Goal: Task Accomplishment & Management: Complete application form

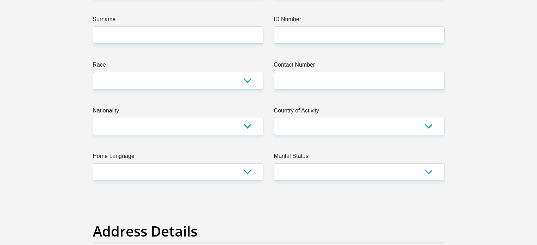
scroll to position [35, 0]
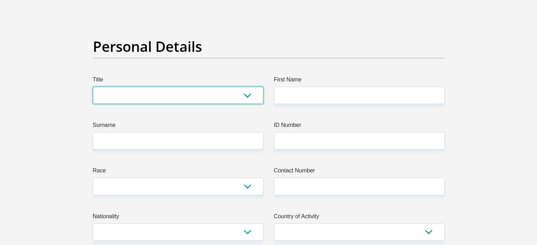
drag, startPoint x: 123, startPoint y: 89, endPoint x: 127, endPoint y: 92, distance: 6.0
click at [123, 89] on select "Mr Ms Mrs Dr [PERSON_NAME]" at bounding box center [178, 95] width 170 height 17
select select "Ms"
click at [93, 87] on select "Mr Ms Mrs Dr [PERSON_NAME]" at bounding box center [178, 95] width 170 height 17
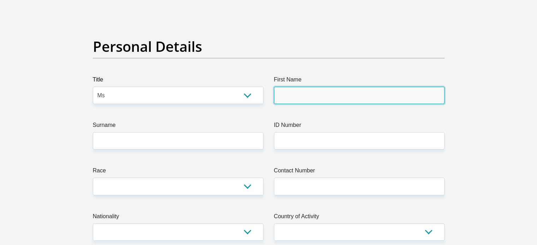
click at [312, 96] on input "First Name" at bounding box center [359, 95] width 170 height 17
type input "[PERSON_NAME]"
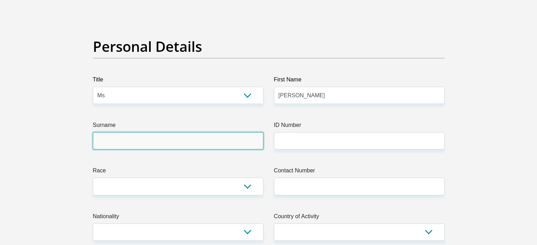
click at [126, 149] on input "Surname" at bounding box center [178, 140] width 170 height 17
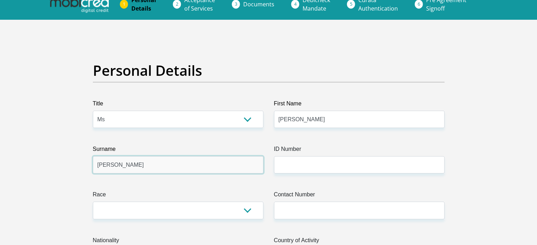
scroll to position [0, 0]
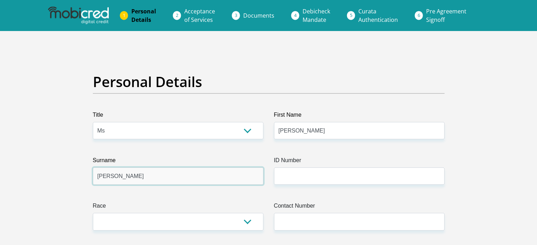
type input "[PERSON_NAME]"
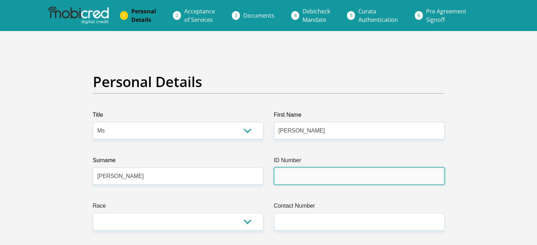
click at [294, 179] on input "ID Number" at bounding box center [359, 176] width 170 height 17
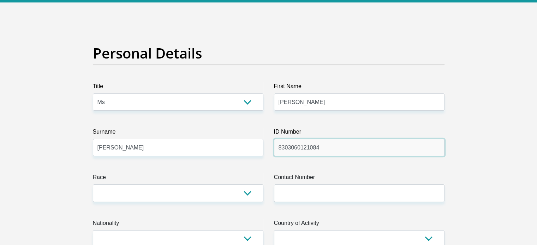
scroll to position [71, 0]
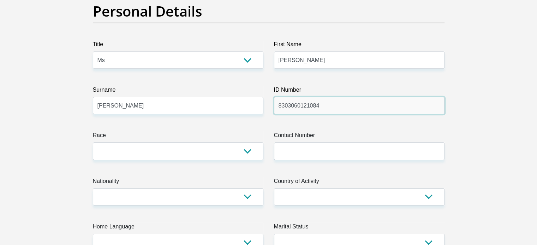
type input "8303060121084"
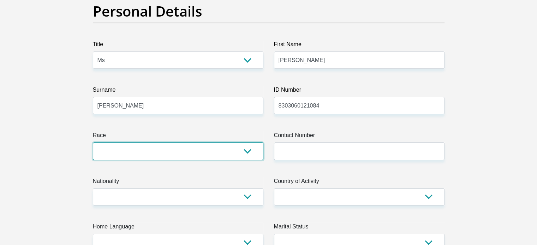
click at [120, 151] on select "Black Coloured Indian White Other" at bounding box center [178, 151] width 170 height 17
select select "2"
click at [93, 143] on select "Black Coloured Indian White Other" at bounding box center [178, 151] width 170 height 17
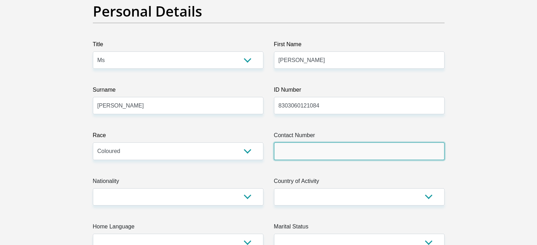
click at [297, 144] on input "Contact Number" at bounding box center [359, 151] width 170 height 17
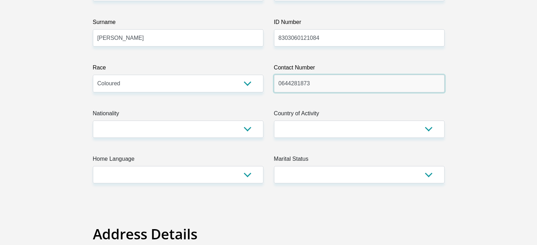
scroll to position [141, 0]
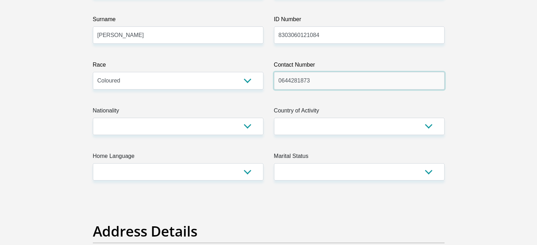
type input "0644281873"
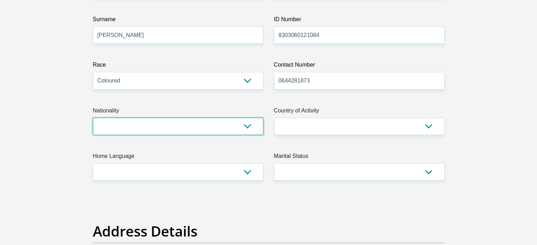
click at [187, 130] on select "[GEOGRAPHIC_DATA] [GEOGRAPHIC_DATA] [GEOGRAPHIC_DATA] [GEOGRAPHIC_DATA] [GEOGRA…" at bounding box center [178, 126] width 170 height 17
select select "ZAF"
click at [93, 118] on select "[GEOGRAPHIC_DATA] [GEOGRAPHIC_DATA] [GEOGRAPHIC_DATA] [GEOGRAPHIC_DATA] [GEOGRA…" at bounding box center [178, 126] width 170 height 17
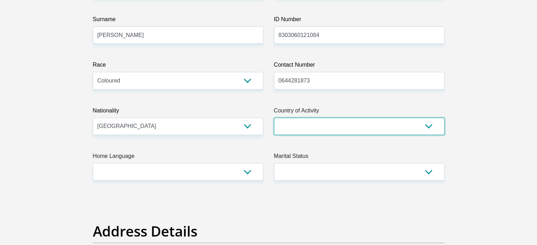
click at [307, 127] on select "[GEOGRAPHIC_DATA] [GEOGRAPHIC_DATA] [GEOGRAPHIC_DATA] [GEOGRAPHIC_DATA] [GEOGRA…" at bounding box center [359, 126] width 170 height 17
select select "ZAF"
click at [274, 118] on select "[GEOGRAPHIC_DATA] [GEOGRAPHIC_DATA] [GEOGRAPHIC_DATA] [GEOGRAPHIC_DATA] [GEOGRA…" at bounding box center [359, 126] width 170 height 17
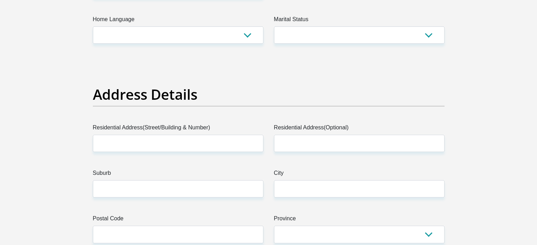
scroll to position [282, 0]
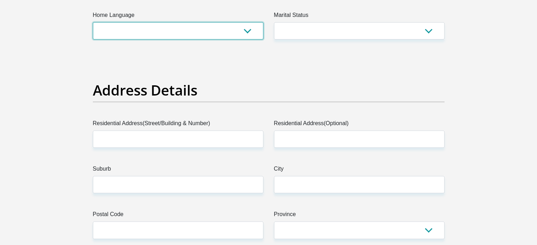
click at [202, 37] on select "Afrikaans English Sepedi South Ndebele Southern Sotho Swati Tsonga Tswana Venda…" at bounding box center [178, 30] width 170 height 17
select select "eng"
click at [93, 22] on select "Afrikaans English Sepedi South Ndebele Southern Sotho Swati Tsonga Tswana Venda…" at bounding box center [178, 30] width 170 height 17
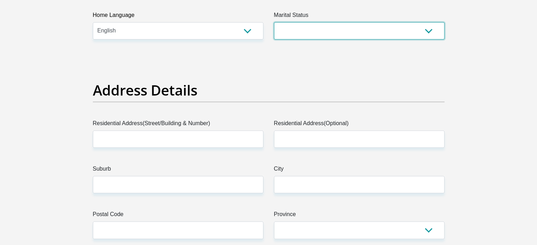
click at [329, 36] on select "Married ANC Single Divorced Widowed Married COP or Customary Law" at bounding box center [359, 30] width 170 height 17
select select "2"
click at [274, 22] on select "Married ANC Single Divorced Widowed Married COP or Customary Law" at bounding box center [359, 30] width 170 height 17
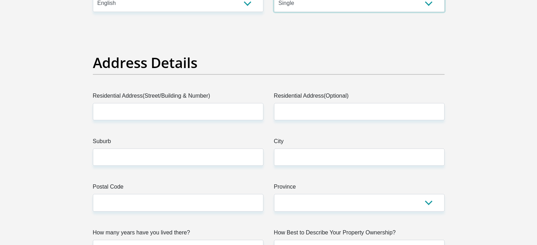
scroll to position [318, 0]
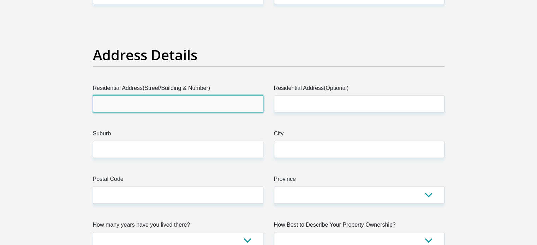
click at [152, 101] on input "Residential Address(Street/Building & Number)" at bounding box center [178, 103] width 170 height 17
type input "[STREET_ADDRESS]"
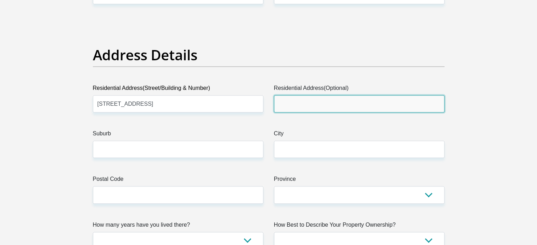
click at [324, 106] on input "Residential Address(Optional)" at bounding box center [359, 103] width 170 height 17
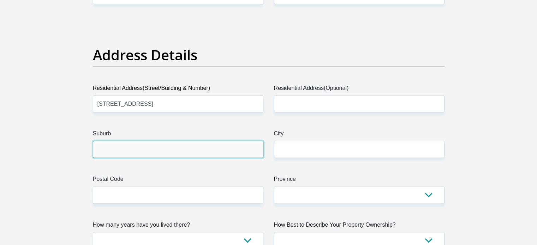
click at [145, 155] on input "Suburb" at bounding box center [178, 149] width 170 height 17
type input "[GEOGRAPHIC_DATA]"
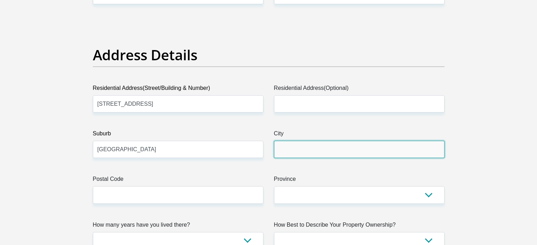
click at [281, 155] on input "City" at bounding box center [359, 149] width 170 height 17
type input "[GEOGRAPHIC_DATA]"
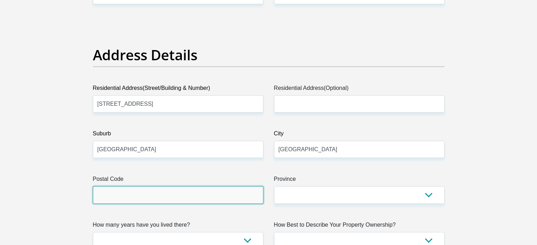
click at [133, 187] on input "Postal Code" at bounding box center [178, 194] width 170 height 17
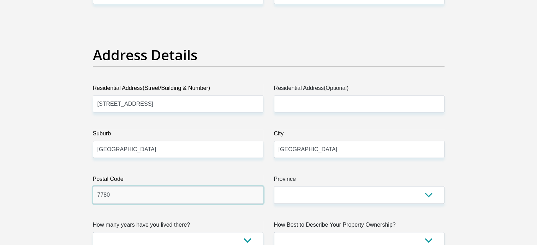
type input "7780"
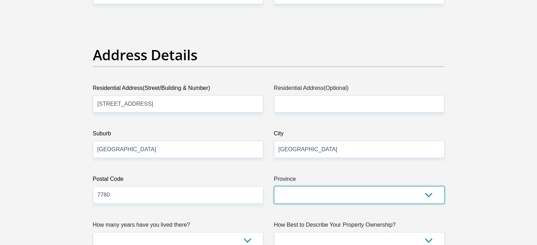
click at [351, 196] on select "Eastern Cape Free State [GEOGRAPHIC_DATA] [GEOGRAPHIC_DATA][DATE] [GEOGRAPHIC_D…" at bounding box center [359, 194] width 170 height 17
select select "Western Cape"
click at [274, 186] on select "Eastern Cape Free State [GEOGRAPHIC_DATA] [GEOGRAPHIC_DATA][DATE] [GEOGRAPHIC_D…" at bounding box center [359, 194] width 170 height 17
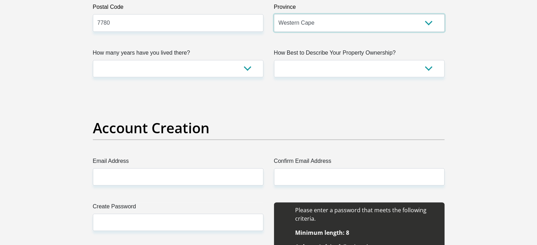
scroll to position [494, 0]
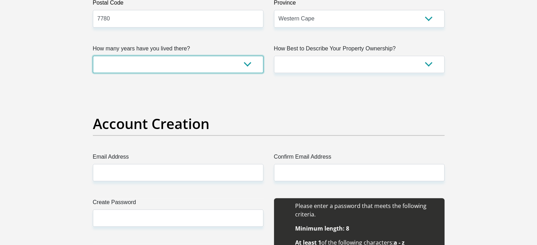
click at [178, 69] on select "less than 1 year 1-3 years 3-5 years 5+ years" at bounding box center [178, 64] width 170 height 17
select select "5"
click at [93, 56] on select "less than 1 year 1-3 years 3-5 years 5+ years" at bounding box center [178, 64] width 170 height 17
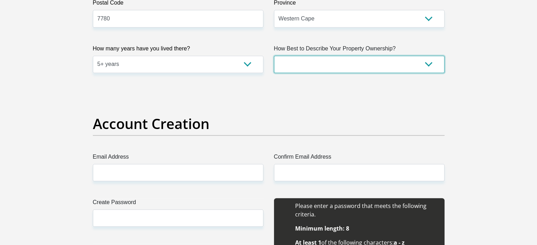
click at [299, 67] on select "Owned Rented Family Owned Company Dwelling" at bounding box center [359, 64] width 170 height 17
select select "Owned"
click at [274, 56] on select "Owned Rented Family Owned Company Dwelling" at bounding box center [359, 64] width 170 height 17
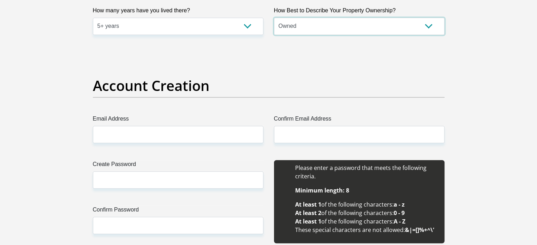
scroll to position [600, 0]
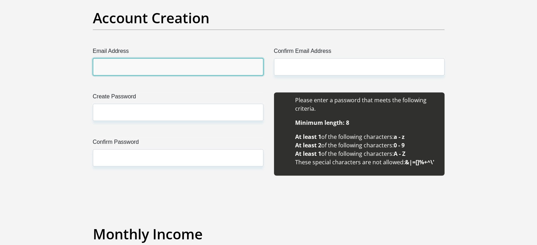
click at [199, 66] on input "Email Address" at bounding box center [178, 66] width 170 height 17
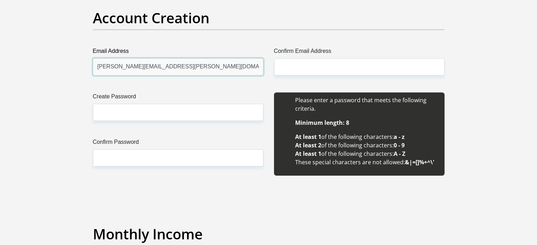
type input "[PERSON_NAME][EMAIL_ADDRESS][PERSON_NAME][DOMAIN_NAME]"
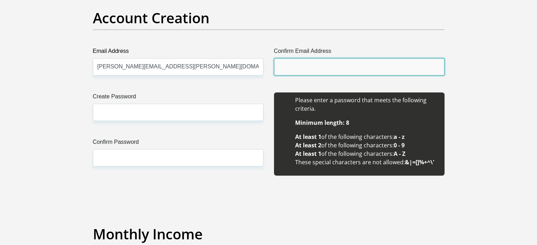
click at [287, 67] on input "Confirm Email Address" at bounding box center [359, 66] width 170 height 17
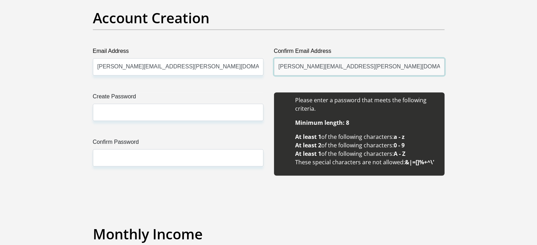
type input "[PERSON_NAME][EMAIL_ADDRESS][PERSON_NAME][DOMAIN_NAME]"
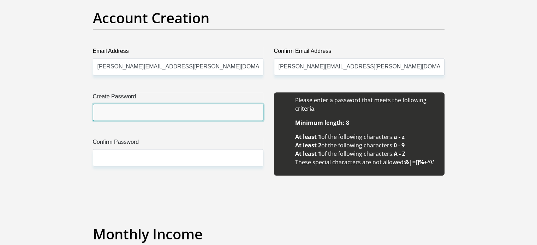
click at [123, 119] on input "Create Password" at bounding box center [178, 112] width 170 height 17
type input "Chelsea@123"
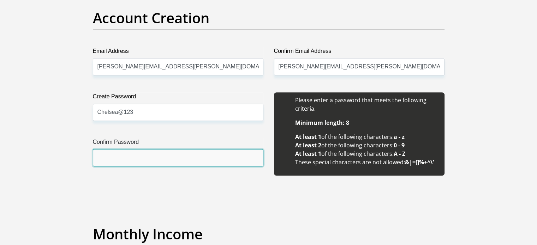
click at [130, 160] on input "Confirm Password" at bounding box center [178, 157] width 170 height 17
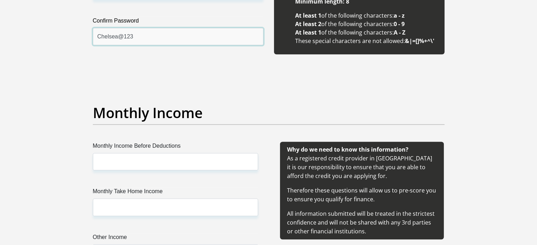
scroll to position [741, 0]
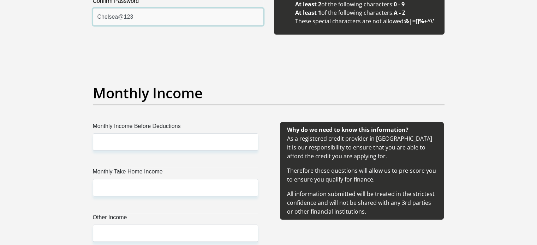
type input "Chelsea@123"
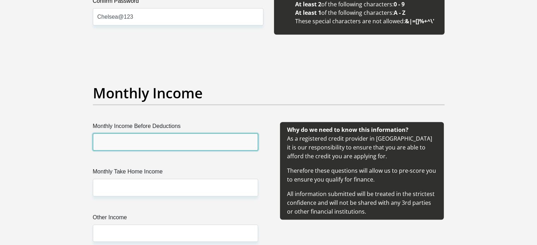
click at [148, 142] on input "Monthly Income Before Deductions" at bounding box center [175, 141] width 165 height 17
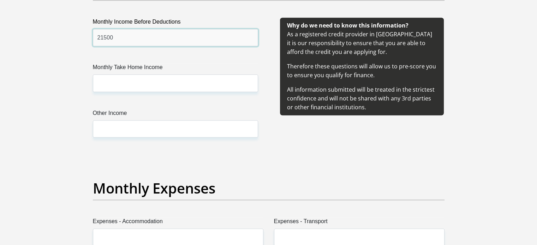
scroll to position [847, 0]
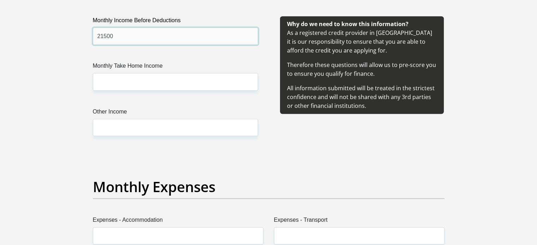
type input "21500"
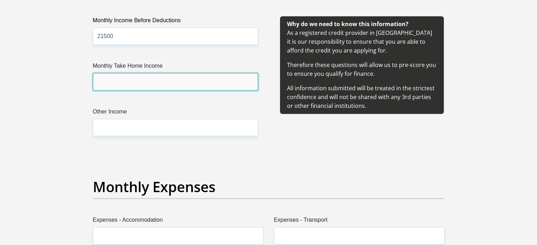
drag, startPoint x: 167, startPoint y: 83, endPoint x: 187, endPoint y: 85, distance: 19.8
click at [168, 83] on input "Monthly Take Home Income" at bounding box center [175, 81] width 165 height 17
type input "17500"
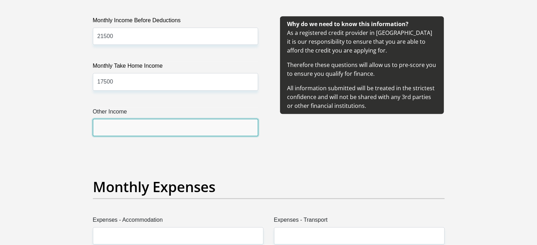
drag, startPoint x: 142, startPoint y: 132, endPoint x: 150, endPoint y: 131, distance: 8.5
click at [142, 132] on input "Other Income" at bounding box center [175, 127] width 165 height 17
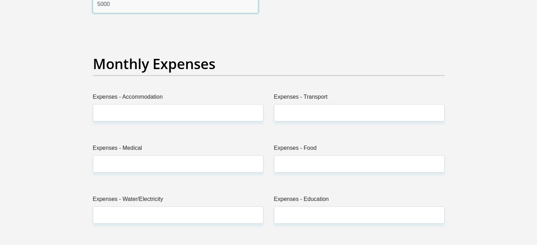
scroll to position [988, 0]
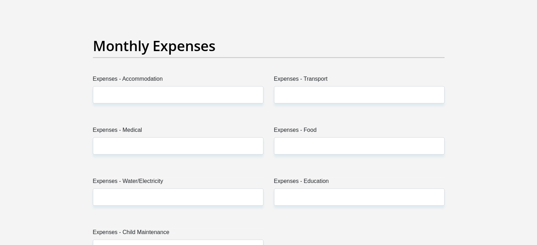
type input "5000"
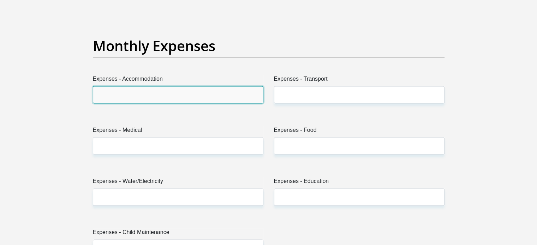
click at [134, 89] on input "Expenses - Accommodation" at bounding box center [178, 94] width 170 height 17
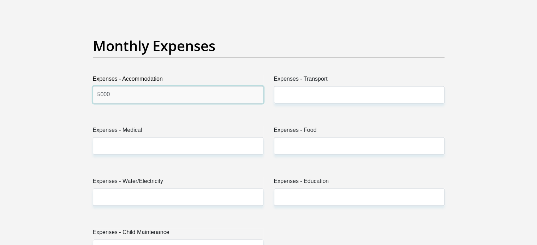
type input "5000"
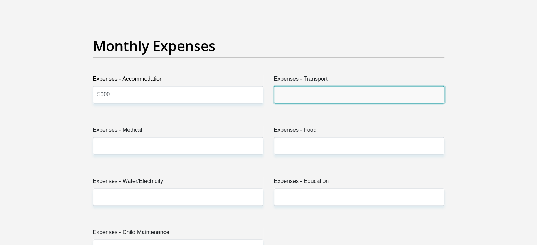
click at [299, 93] on input "Expenses - Transport" at bounding box center [359, 94] width 170 height 17
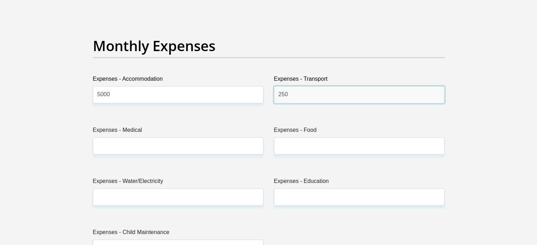
type input "250"
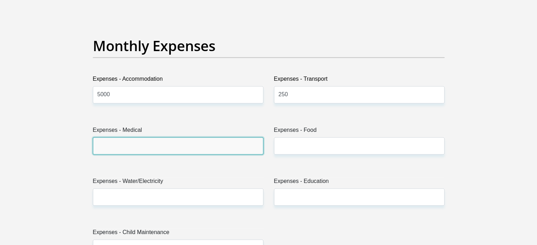
click at [156, 139] on input "Expenses - Medical" at bounding box center [178, 145] width 170 height 17
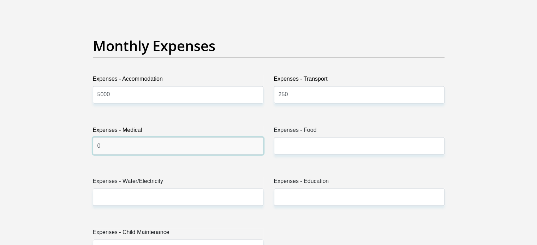
type input "0"
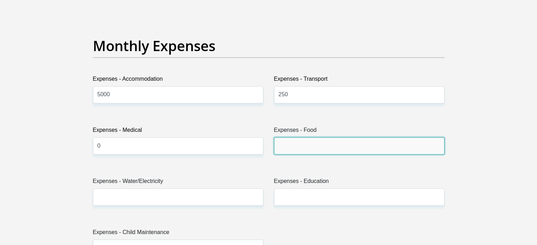
click at [297, 143] on input "Expenses - Food" at bounding box center [359, 145] width 170 height 17
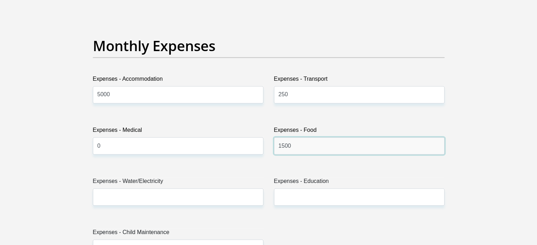
type input "1500"
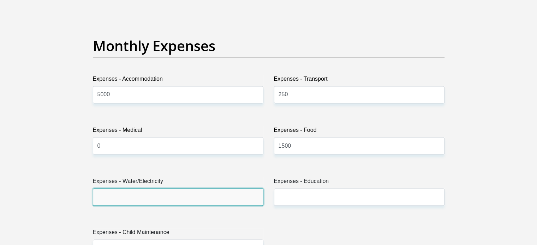
click at [152, 200] on input "Expenses - Water/Electricity" at bounding box center [178, 196] width 170 height 17
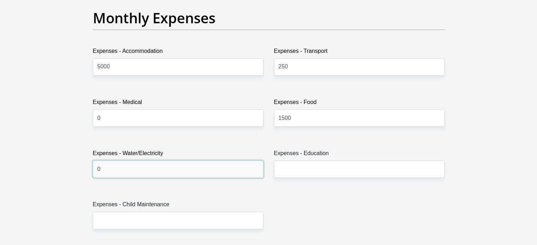
scroll to position [1094, 0]
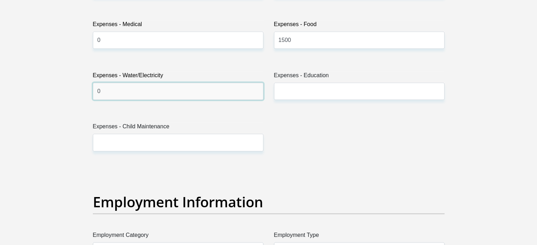
type input "0"
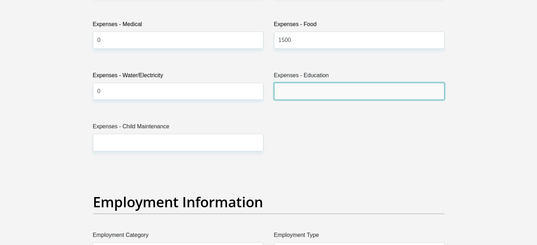
click at [288, 88] on input "Expenses - Education" at bounding box center [359, 91] width 170 height 17
type input "250"
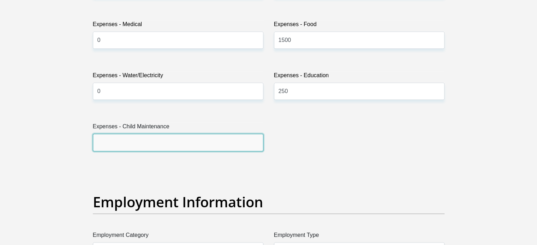
click at [160, 144] on input "Expenses - Child Maintenance" at bounding box center [178, 142] width 170 height 17
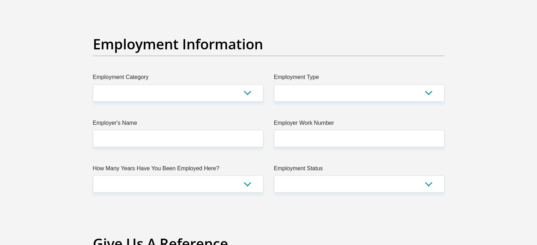
scroll to position [1271, 0]
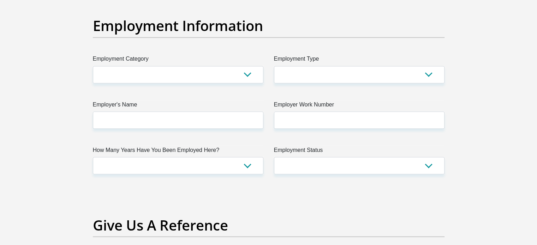
type input "0"
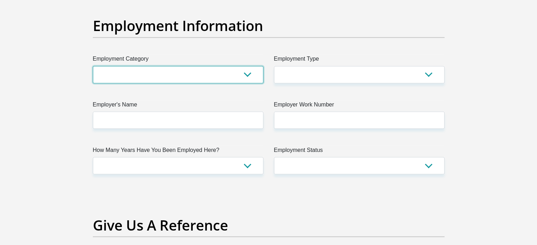
click at [150, 77] on select "AGRICULTURE ALCOHOL & TOBACCO CONSTRUCTION MATERIALS METALLURGY EQUIPMENT FOR R…" at bounding box center [178, 74] width 170 height 17
select select "53"
click at [93, 66] on select "AGRICULTURE ALCOHOL & TOBACCO CONSTRUCTION MATERIALS METALLURGY EQUIPMENT FOR R…" at bounding box center [178, 74] width 170 height 17
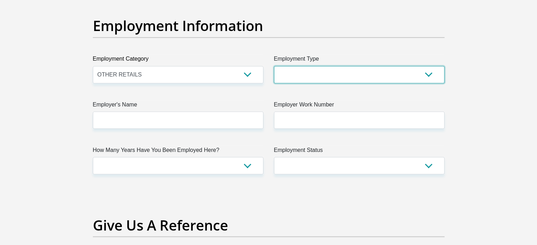
click at [294, 70] on select "College/Lecturer Craft Seller Creative Driver Executive Farmer Forces - Non Com…" at bounding box center [359, 74] width 170 height 17
click at [300, 75] on select "College/Lecturer Craft Seller Creative Driver Executive Farmer Forces - Non Com…" at bounding box center [359, 74] width 170 height 17
select select "Sales"
click at [274, 66] on select "College/Lecturer Craft Seller Creative Driver Executive Farmer Forces - Non Com…" at bounding box center [359, 74] width 170 height 17
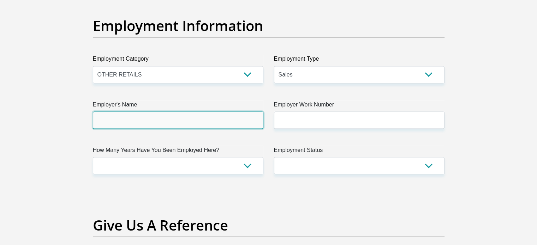
click at [165, 119] on input "Employer's Name" at bounding box center [178, 120] width 170 height 17
type input "Spar"
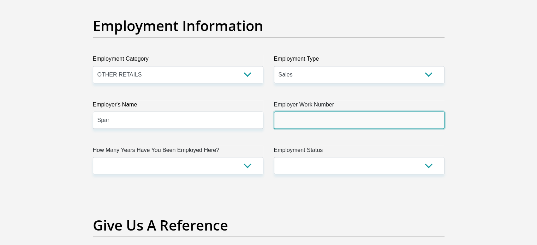
click at [292, 114] on input "Employer Work Number" at bounding box center [359, 120] width 170 height 17
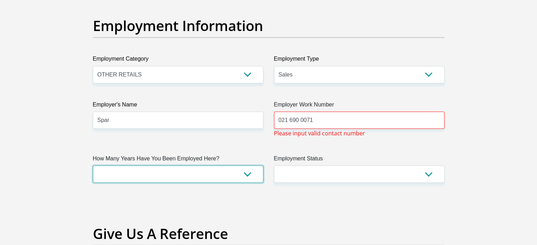
click at [182, 176] on select "less than 1 year 1-3 years 3-5 years 5+ years" at bounding box center [178, 174] width 170 height 17
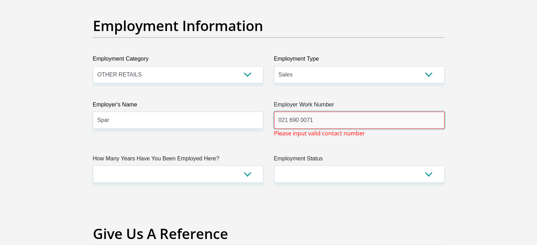
click at [326, 118] on input "021 690 0071" at bounding box center [359, 120] width 170 height 17
type input "0"
type input "6"
type input "6900271"
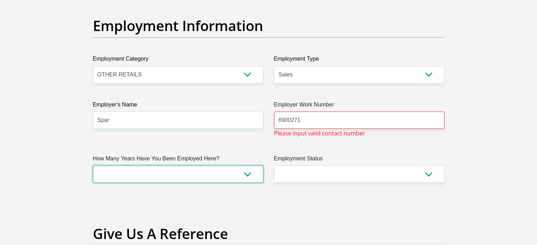
click at [181, 180] on select "less than 1 year 1-3 years 3-5 years 5+ years" at bounding box center [178, 174] width 170 height 17
select select "60"
click at [93, 166] on select "less than 1 year 1-3 years 3-5 years 5+ years" at bounding box center [178, 174] width 170 height 17
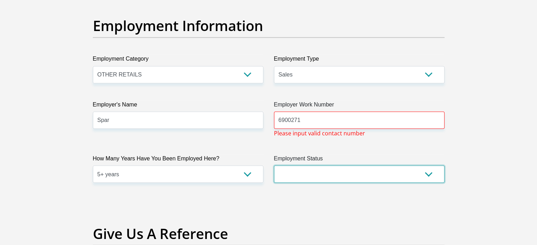
click at [300, 173] on select "Permanent/Full-time Part-time/Casual [DEMOGRAPHIC_DATA] Worker Self-Employed Ho…" at bounding box center [359, 174] width 170 height 17
select select "1"
click at [274, 166] on select "Permanent/Full-time Part-time/Casual [DEMOGRAPHIC_DATA] Worker Self-Employed Ho…" at bounding box center [359, 174] width 170 height 17
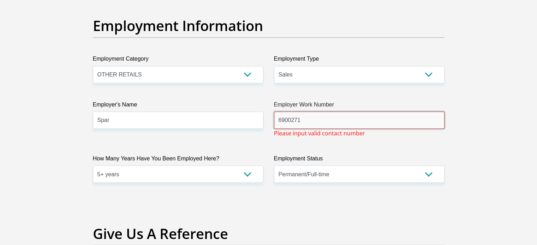
click at [309, 122] on input "6900271" at bounding box center [359, 120] width 170 height 17
type input "6"
click at [330, 115] on input "Employer Work Number" at bounding box center [359, 120] width 170 height 17
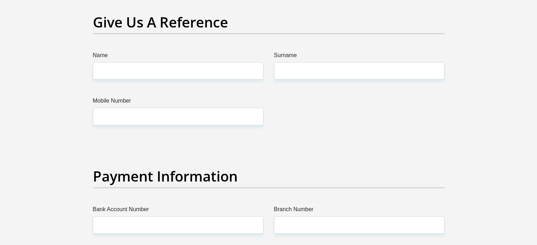
scroll to position [1483, 0]
type input "021 690 0071"
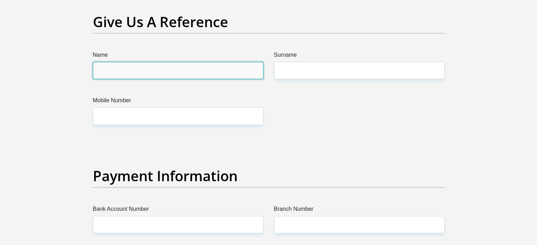
click at [157, 76] on input "Name" at bounding box center [178, 70] width 170 height 17
type input "ashlyn"
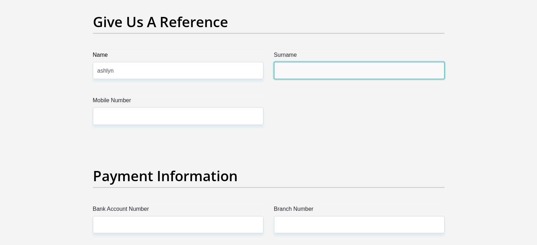
click at [281, 66] on input "Surname" at bounding box center [359, 70] width 170 height 17
type input "davids"
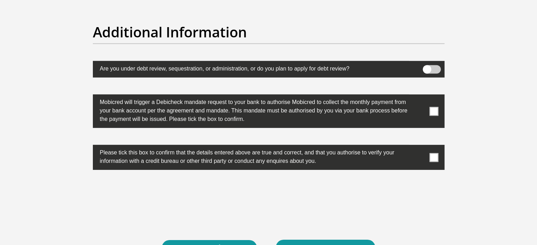
scroll to position [2224, 0]
